Goal: Task Accomplishment & Management: Complete application form

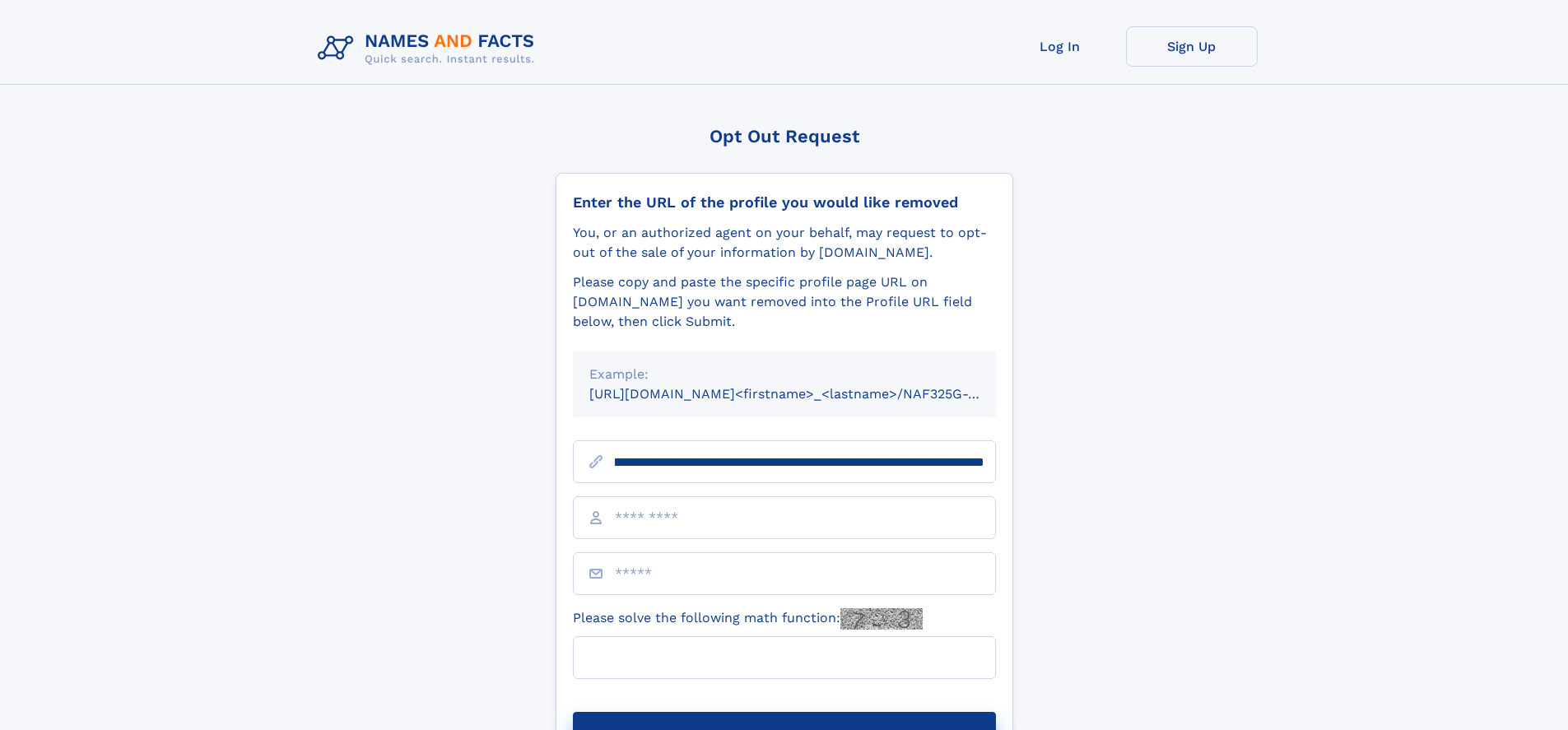
scroll to position [0, 192]
type input "**********"
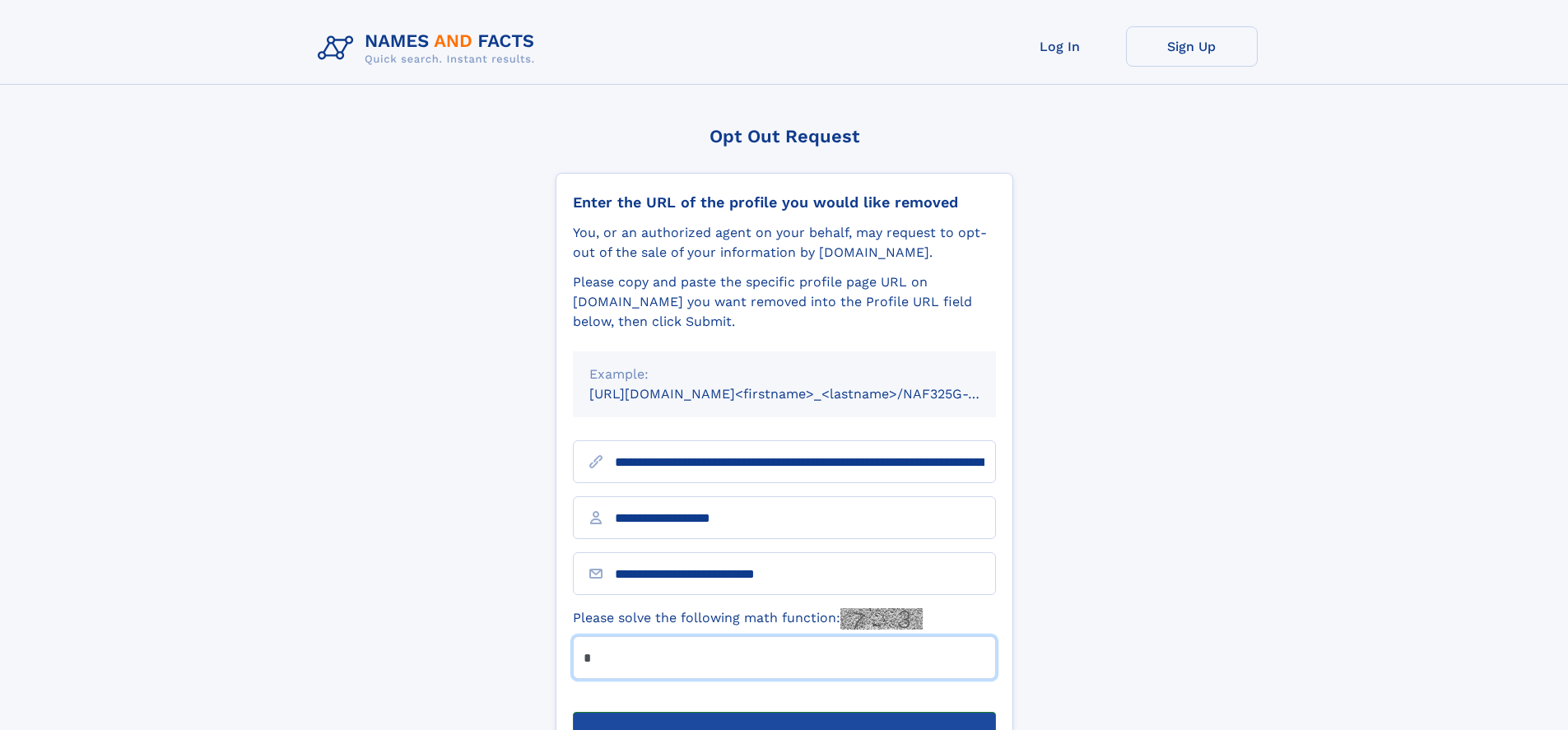
type input "*"
click at [784, 712] on button "Submit Opt Out Request" at bounding box center [784, 739] width 423 height 53
